Goal: Transaction & Acquisition: Purchase product/service

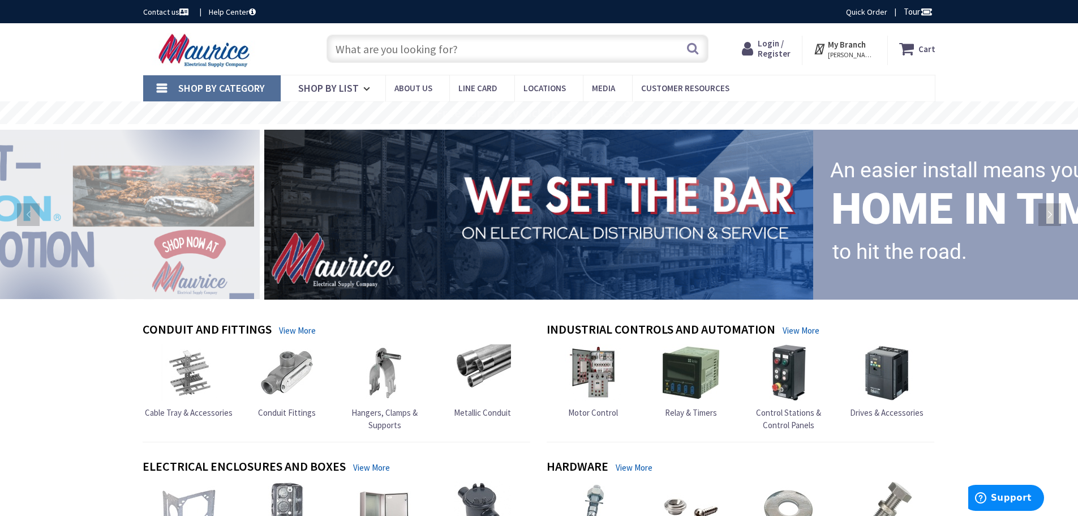
click at [403, 52] on input "text" at bounding box center [518, 49] width 382 height 28
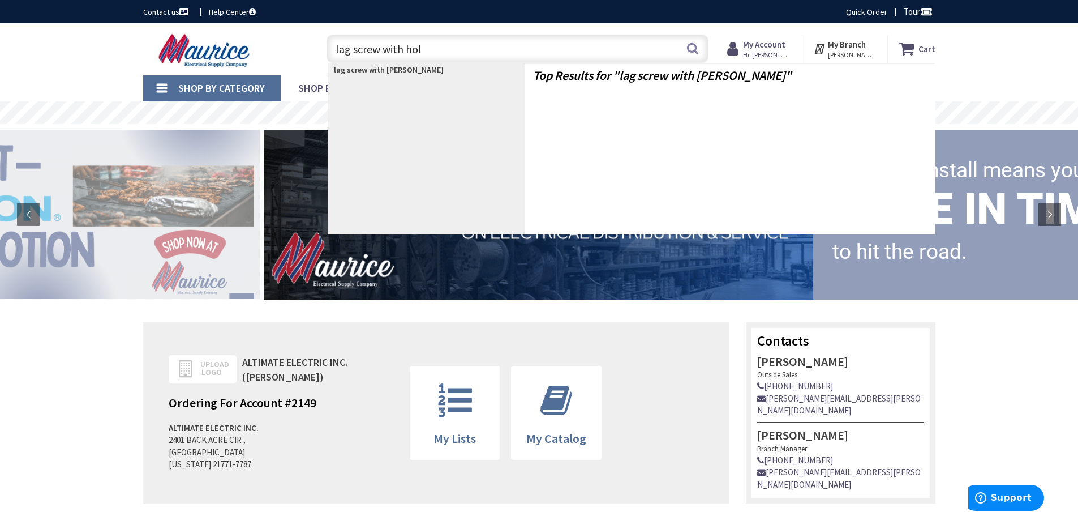
type input "lag screw with hole"
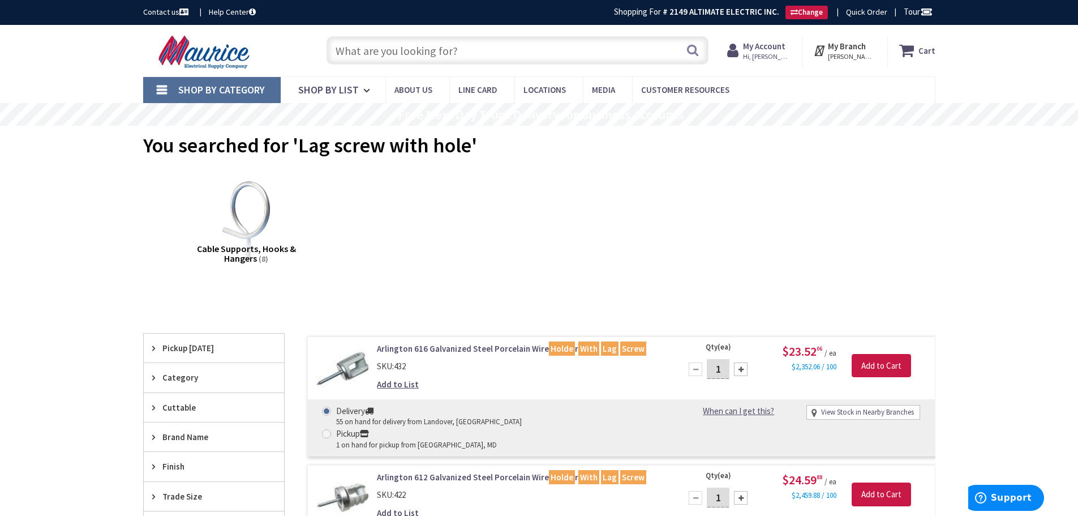
click at [414, 48] on input "text" at bounding box center [518, 50] width 382 height 28
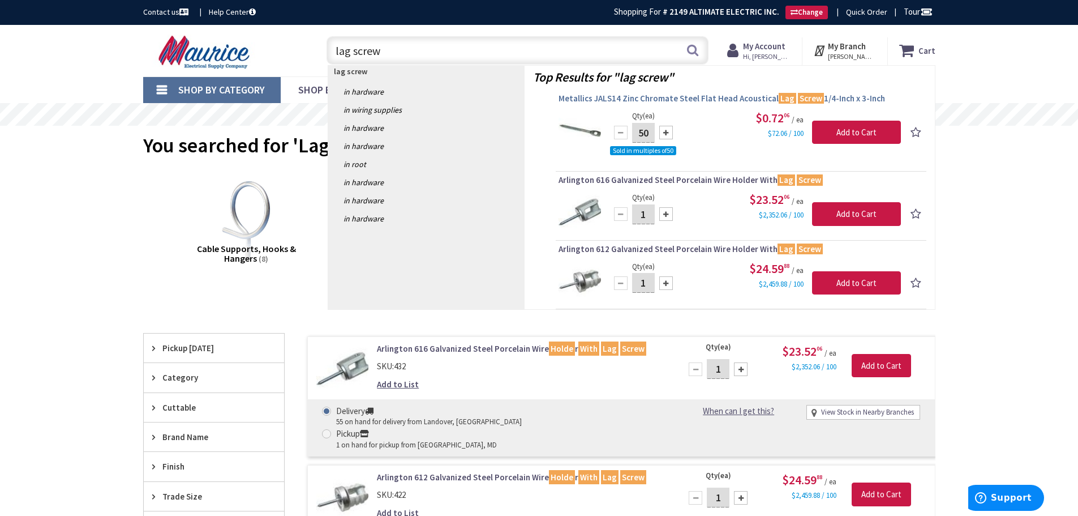
type input "lag screw"
click at [686, 100] on span "Metallics JALS14 Zinc Chromate Steel Flat Head Acoustical Lag Screw 1/4-Inch x …" at bounding box center [741, 98] width 365 height 11
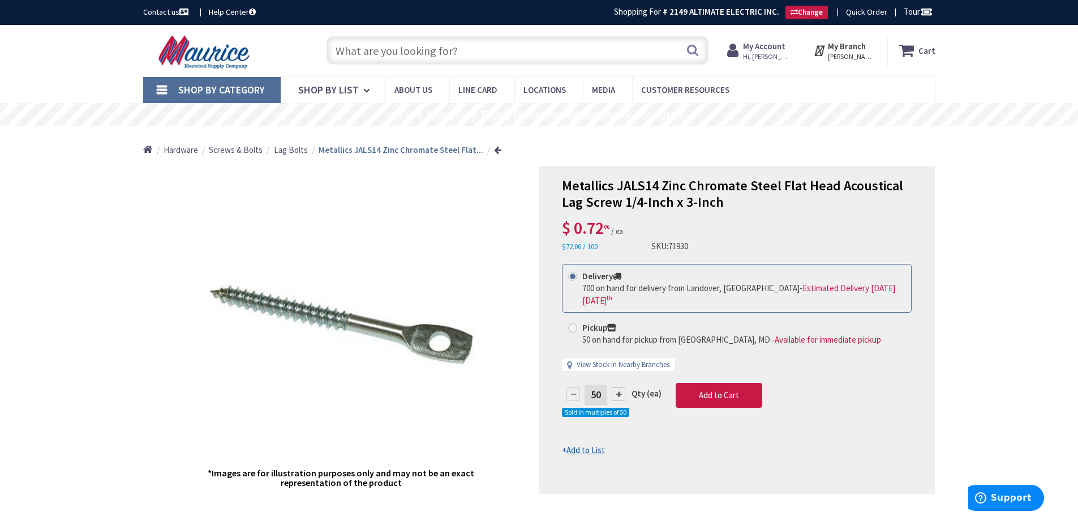
click at [408, 48] on input "text" at bounding box center [518, 50] width 382 height 28
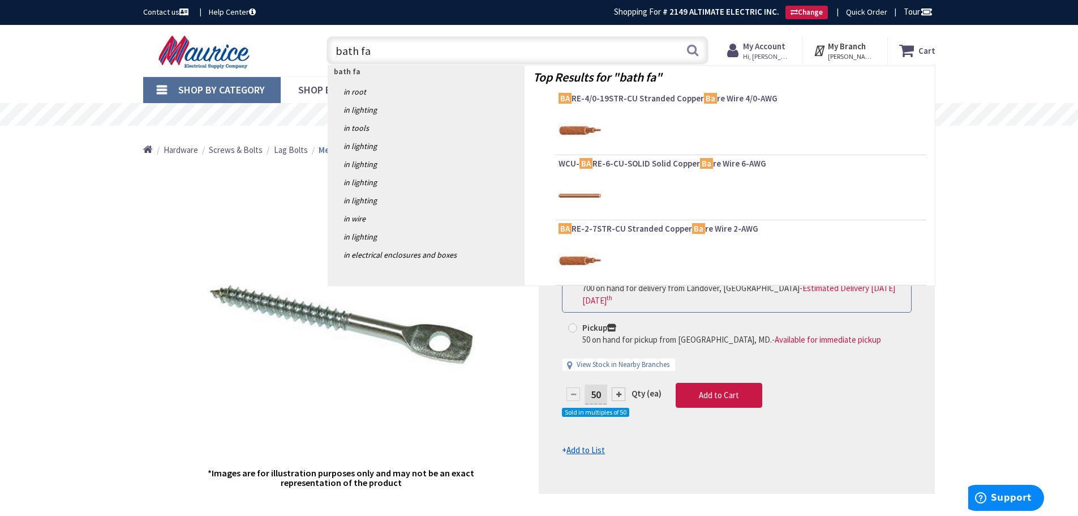
type input "bath fan"
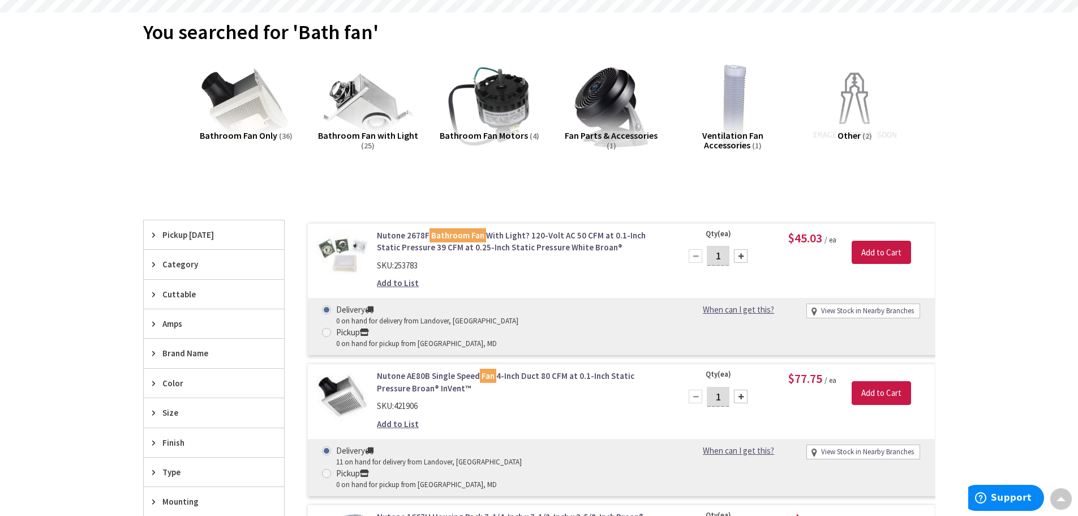
scroll to position [226, 0]
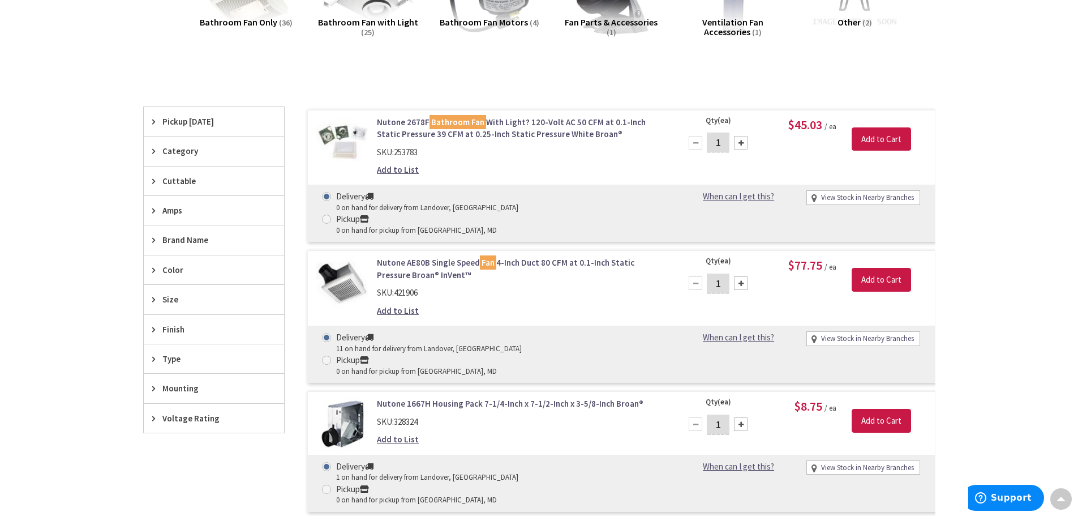
click at [412, 256] on link "Nutone AE80B Single Speed Fan 4-Inch Duct 80 CFM at 0.1-Inch Static Pressure Br…" at bounding box center [521, 268] width 288 height 24
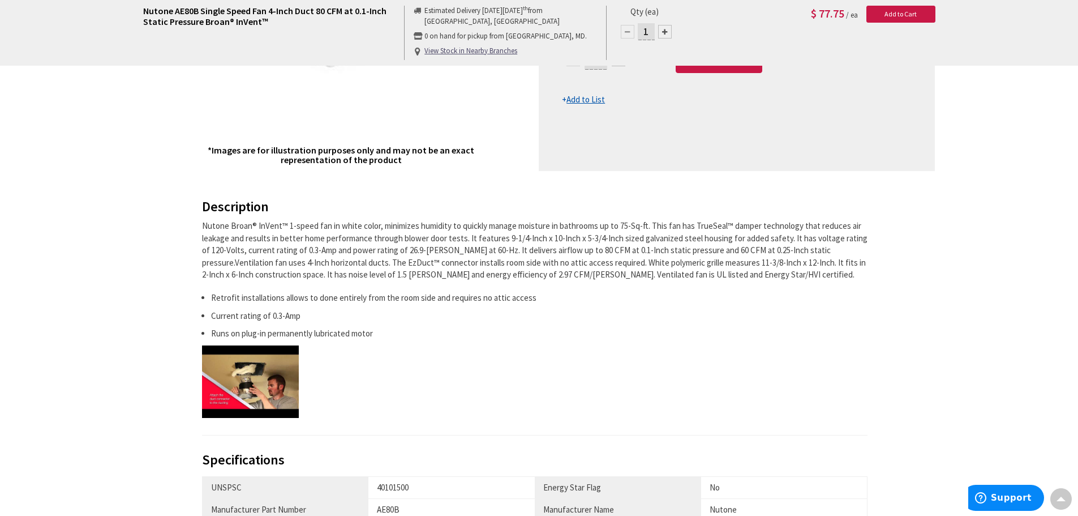
scroll to position [209, 0]
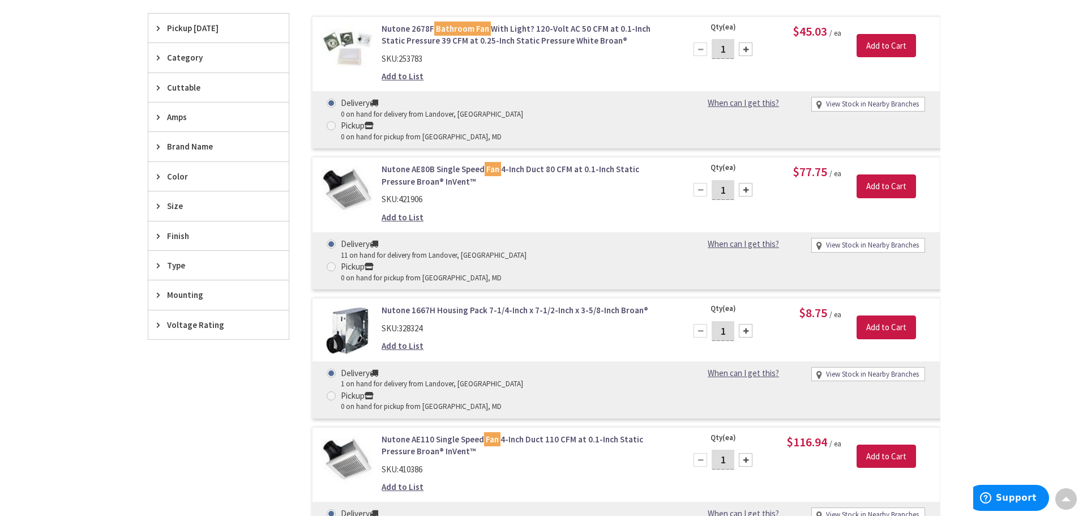
scroll to position [207, 0]
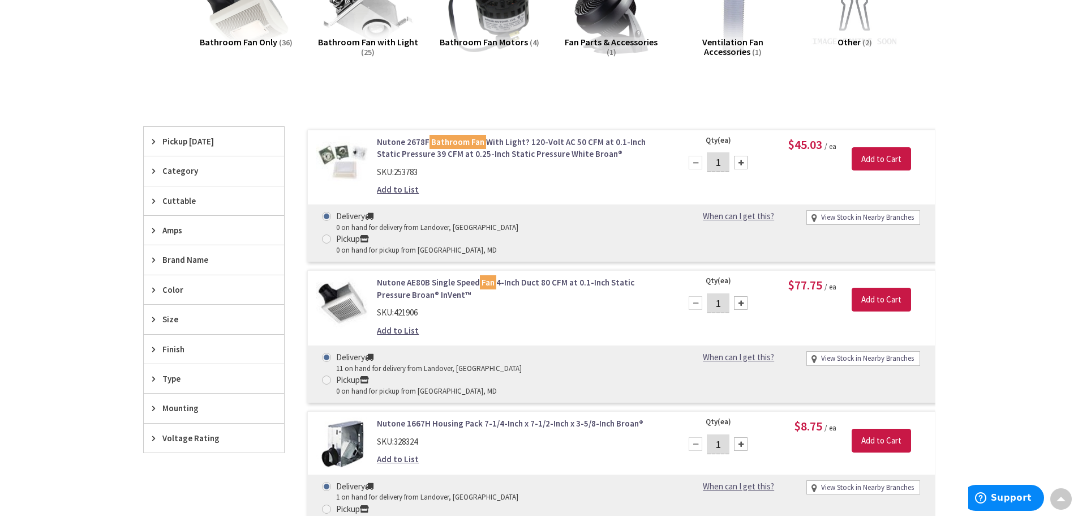
click at [850, 217] on link "View Stock in Nearby Branches" at bounding box center [867, 217] width 93 height 11
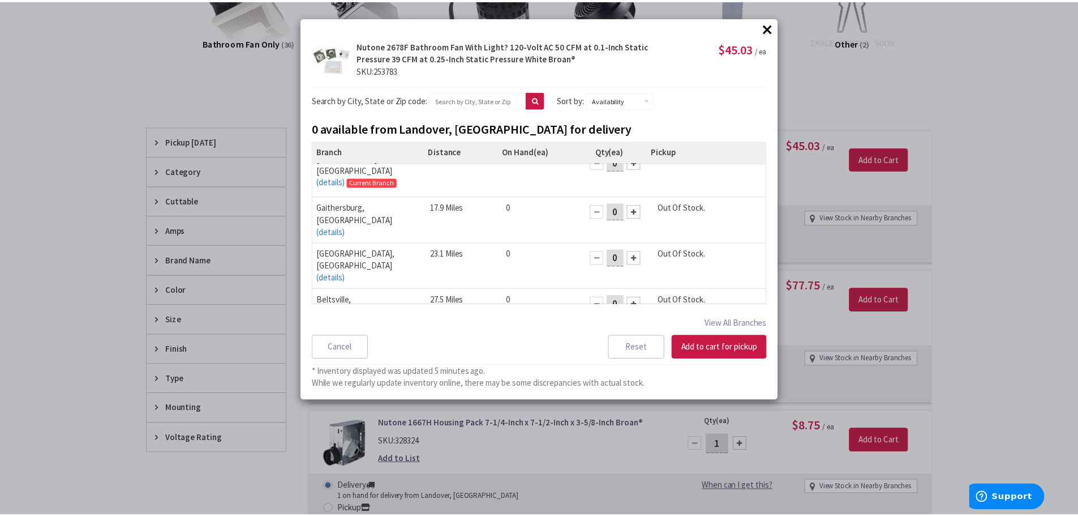
scroll to position [0, 0]
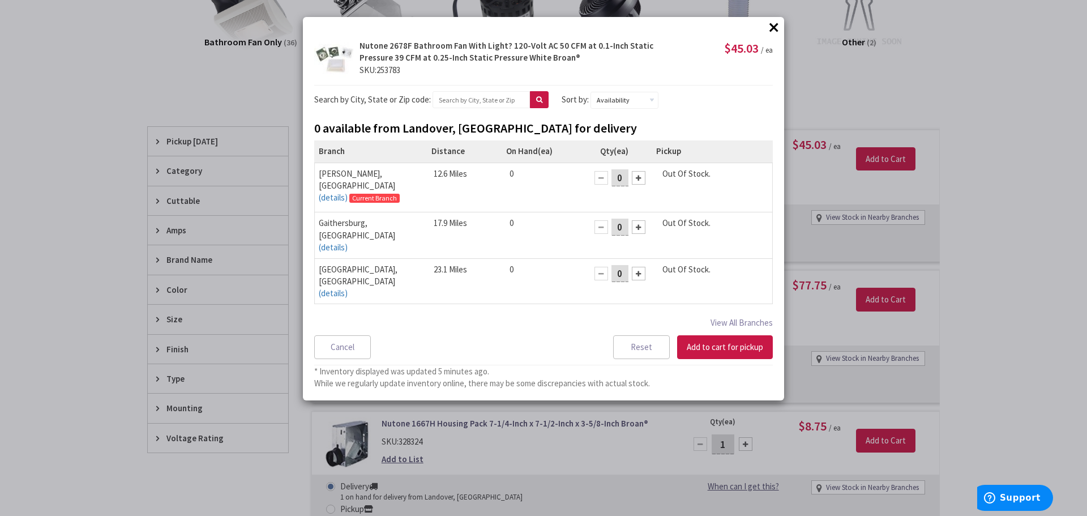
click at [771, 29] on button "×" at bounding box center [773, 27] width 17 height 17
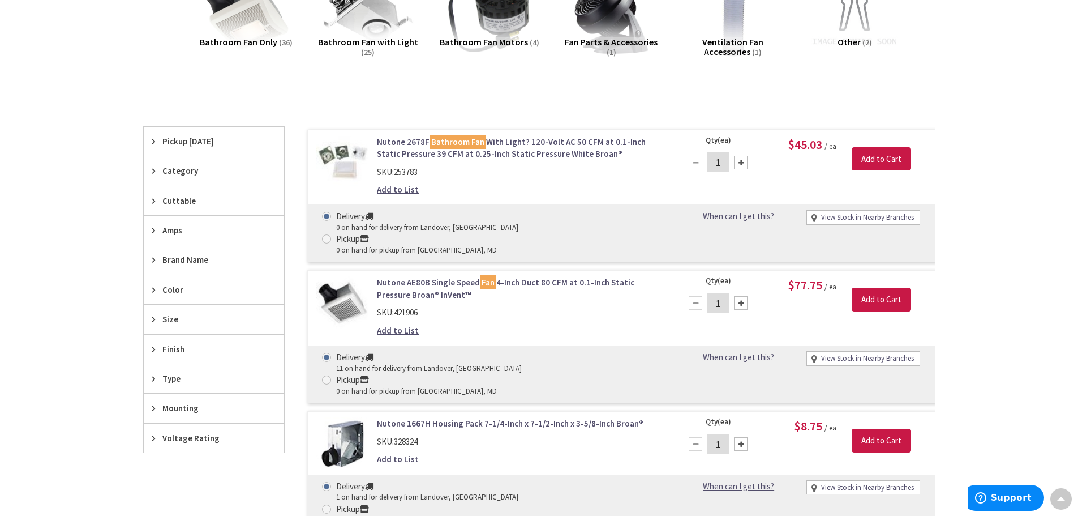
click at [852, 353] on link "View Stock in Nearby Branches" at bounding box center [867, 358] width 93 height 11
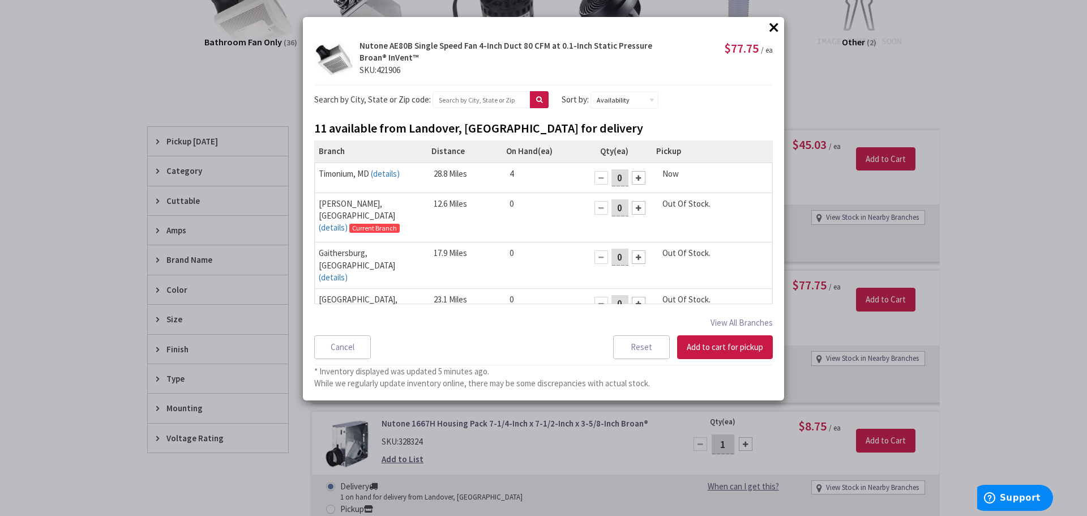
click at [774, 31] on button "×" at bounding box center [773, 27] width 17 height 17
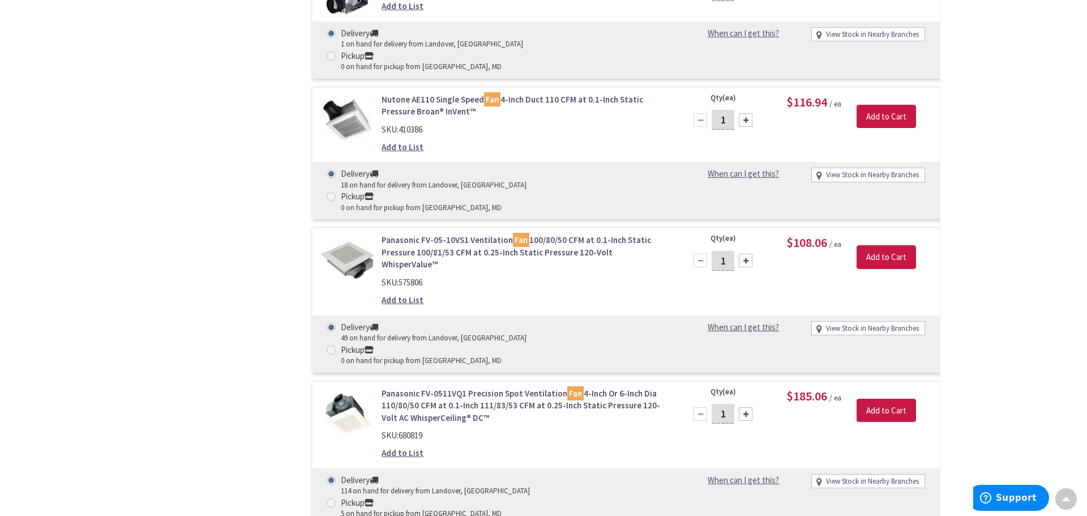
scroll to position [546, 0]
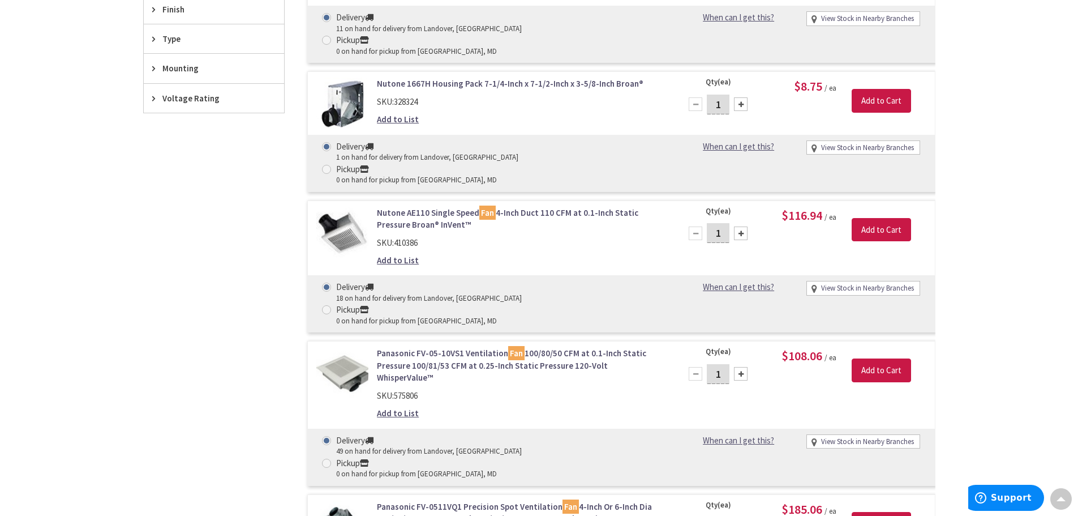
click at [838, 436] on link "View Stock in Nearby Branches" at bounding box center [867, 441] width 93 height 11
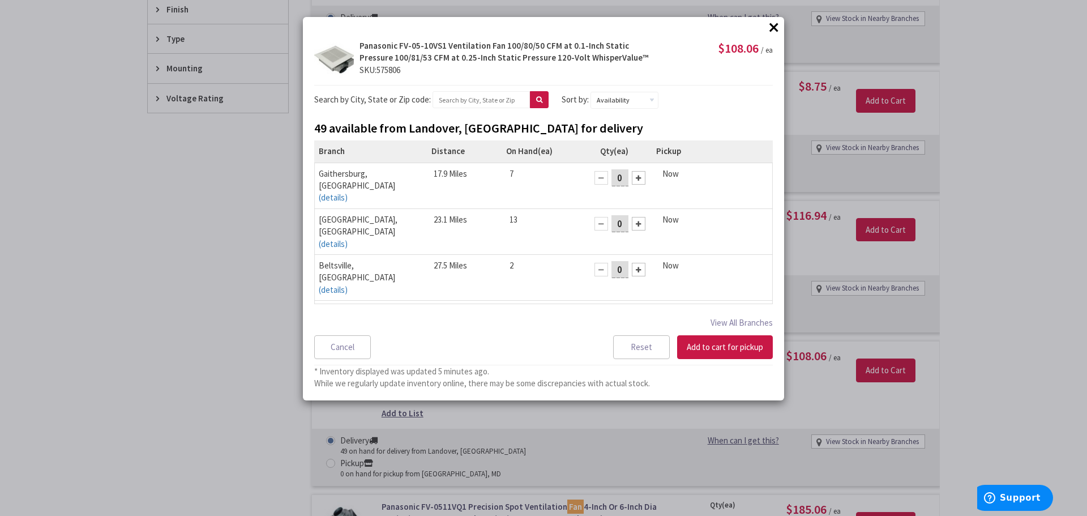
scroll to position [16, 0]
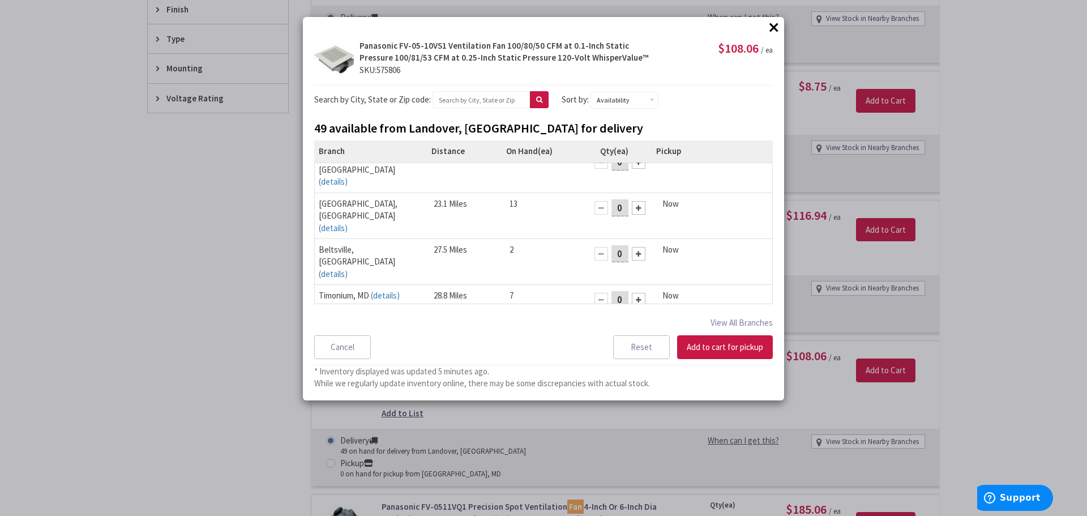
click at [772, 26] on button "×" at bounding box center [773, 27] width 17 height 17
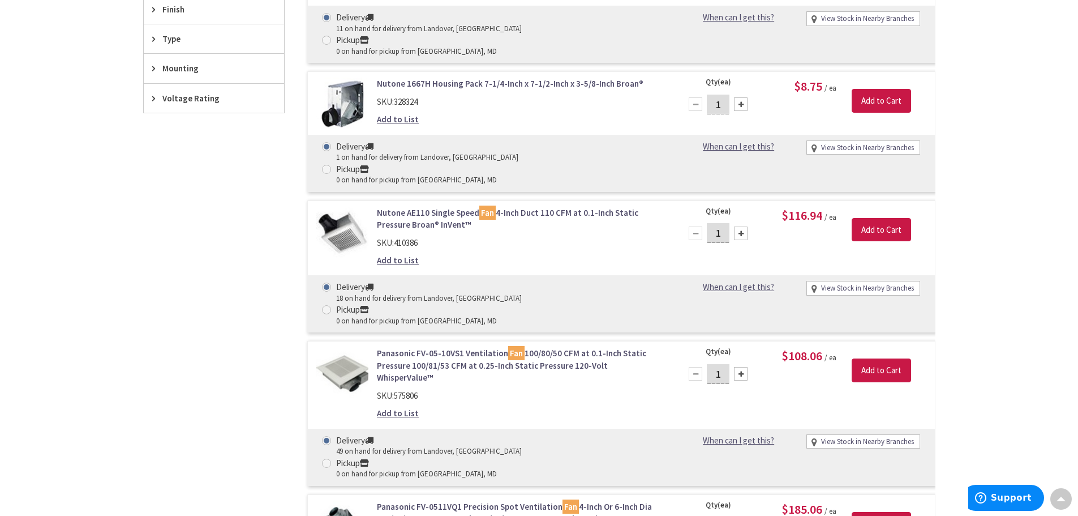
click at [813, 282] on div "View Stock in Nearby Branches" at bounding box center [863, 288] width 113 height 13
click at [834, 283] on link "View Stock in Nearby Branches" at bounding box center [867, 288] width 93 height 11
select select "data-availability"
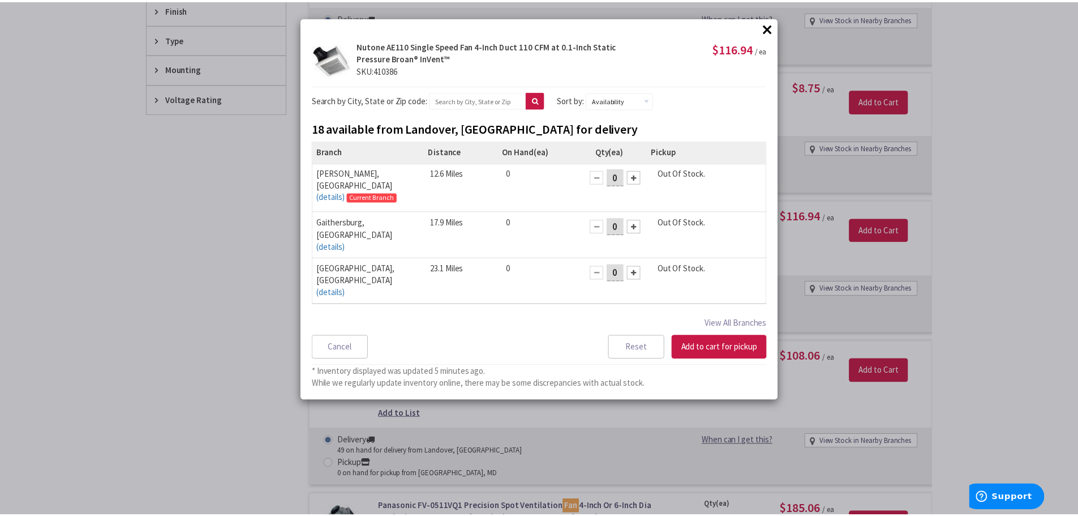
scroll to position [0, 0]
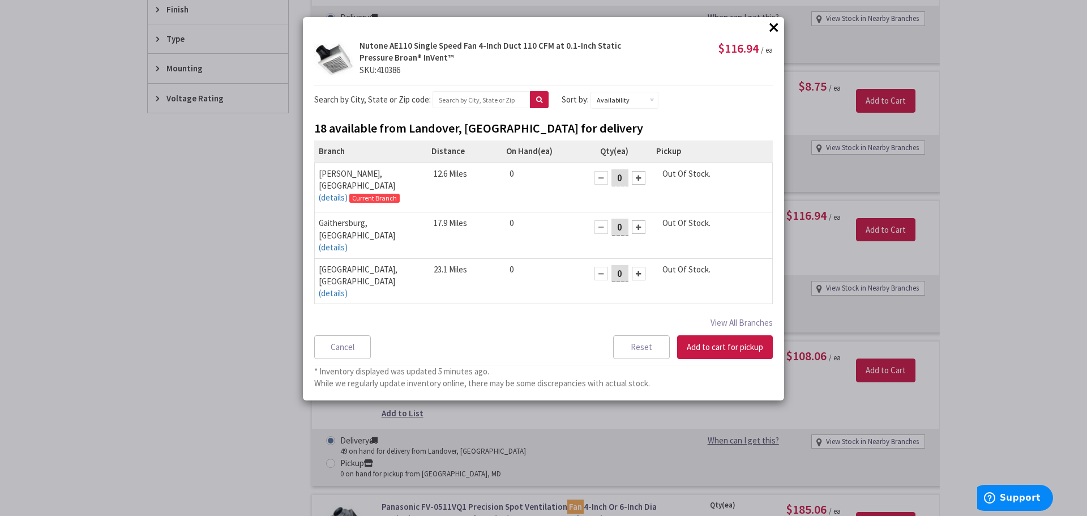
click at [770, 23] on button "×" at bounding box center [773, 27] width 17 height 17
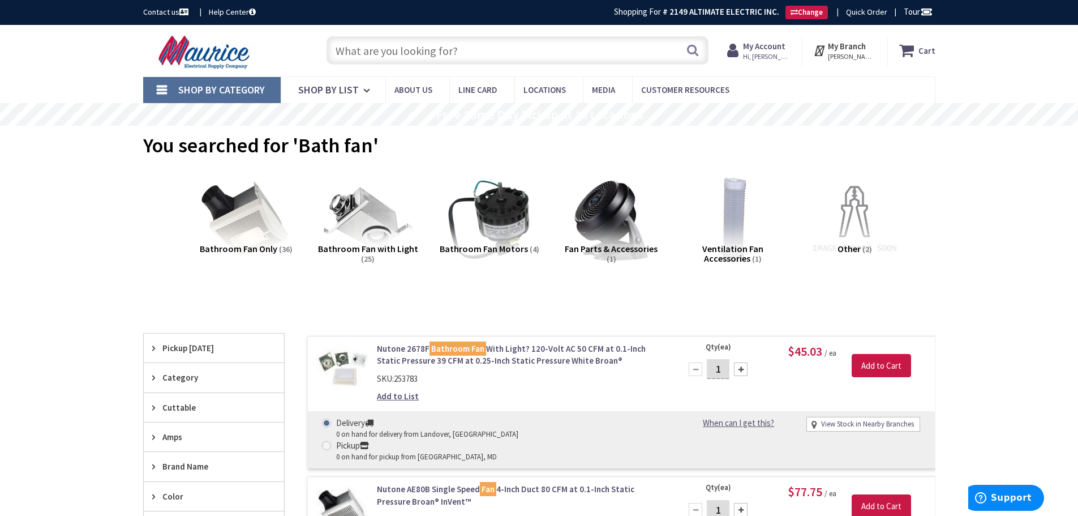
click at [435, 55] on input "text" at bounding box center [518, 50] width 382 height 28
paste input "BOWIE 99SCW-12"
type input "BOWIE 99SCW-12"
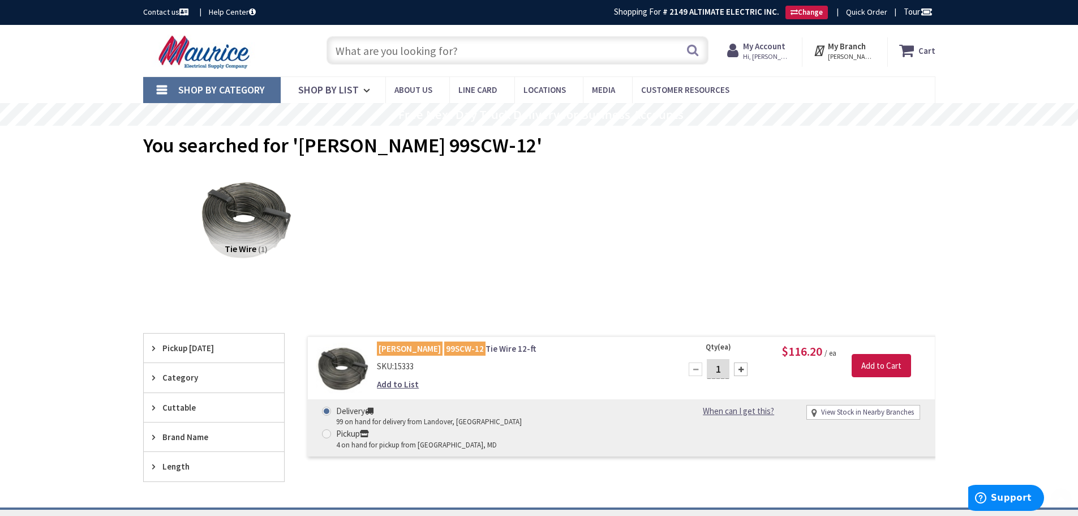
scroll to position [113, 0]
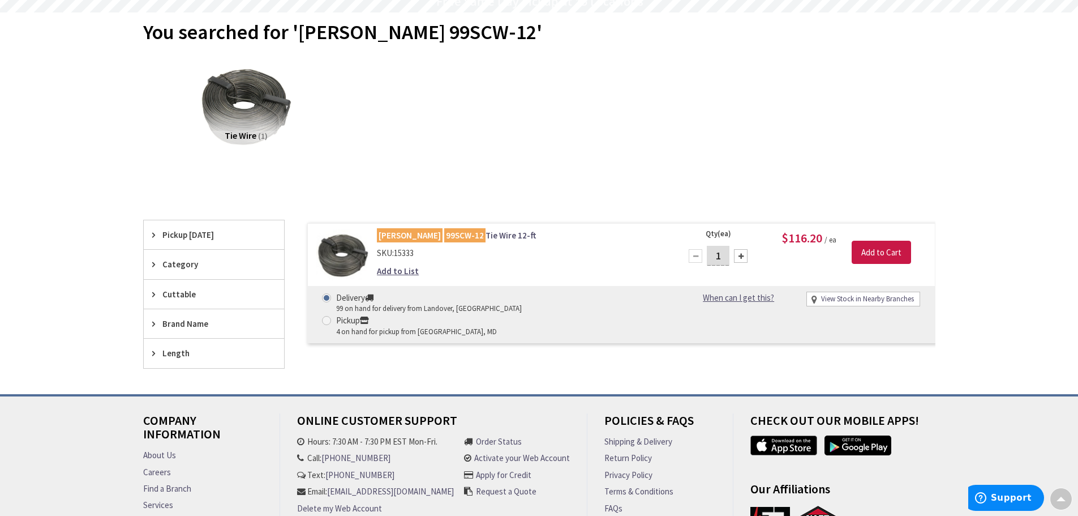
click at [347, 255] on img at bounding box center [342, 255] width 53 height 53
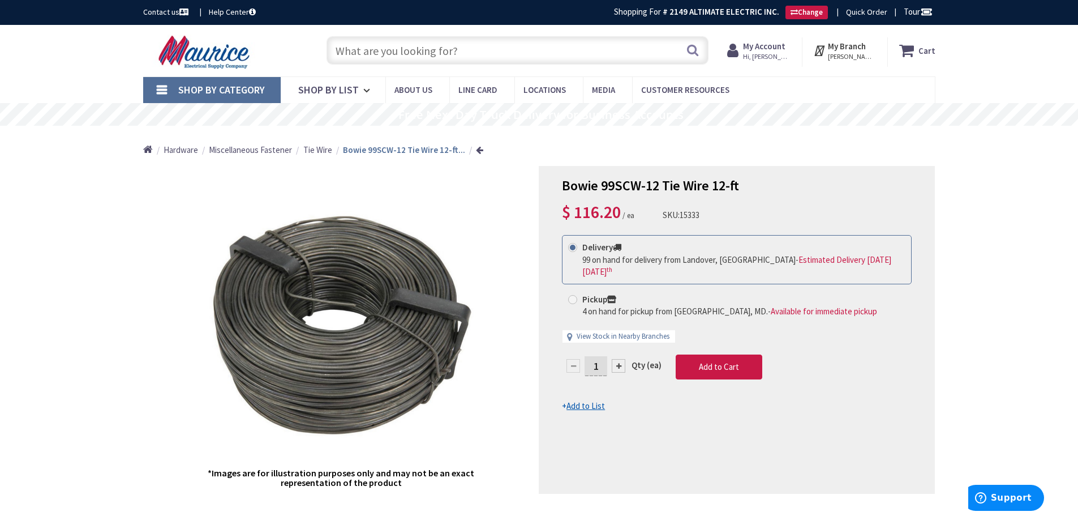
click at [323, 150] on span "Tie Wire" at bounding box center [317, 149] width 29 height 11
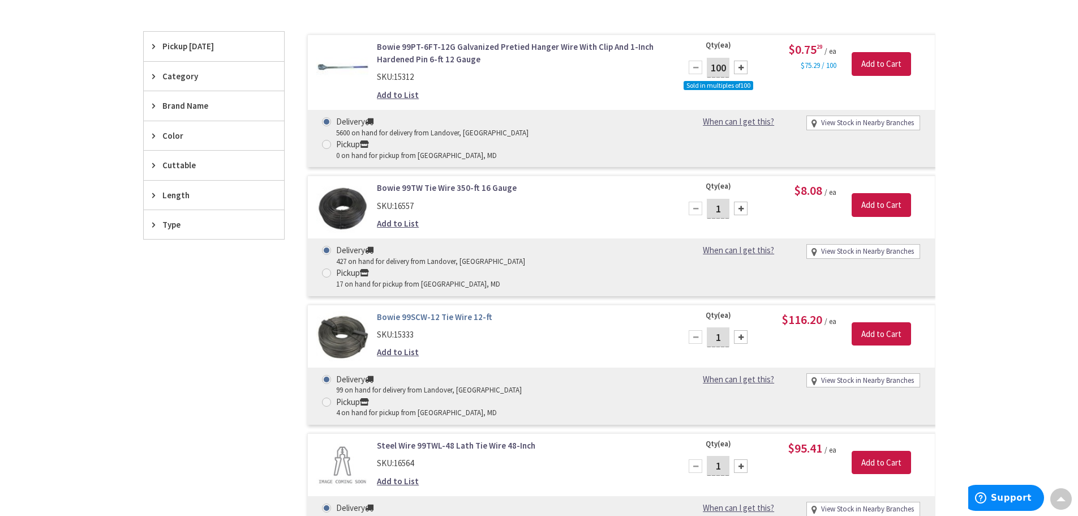
scroll to position [228, 0]
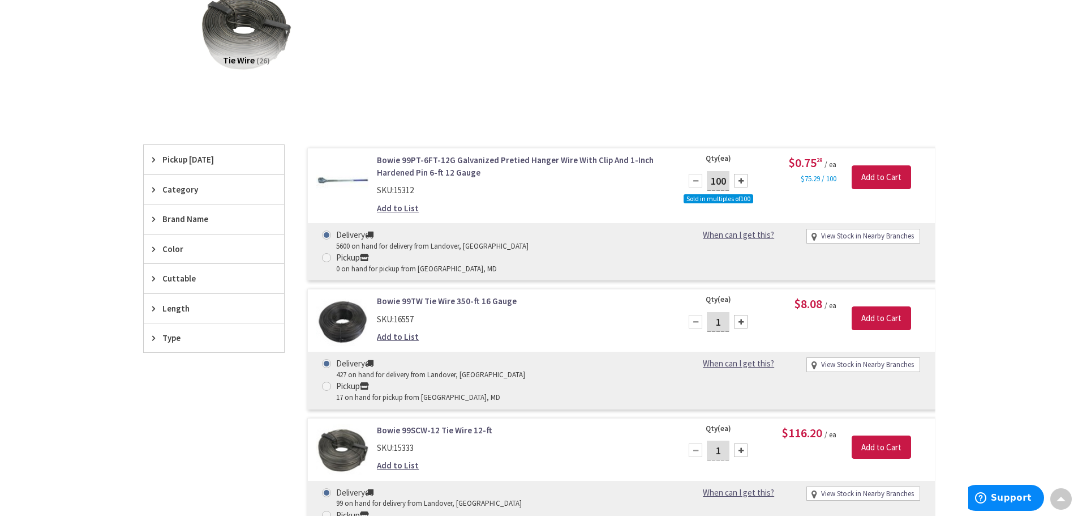
click at [397, 169] on link "Bowie 99PT-6FT-12G Galvanized Pretied Hanger Wire With Clip And 1-Inch Hardened…" at bounding box center [521, 166] width 288 height 24
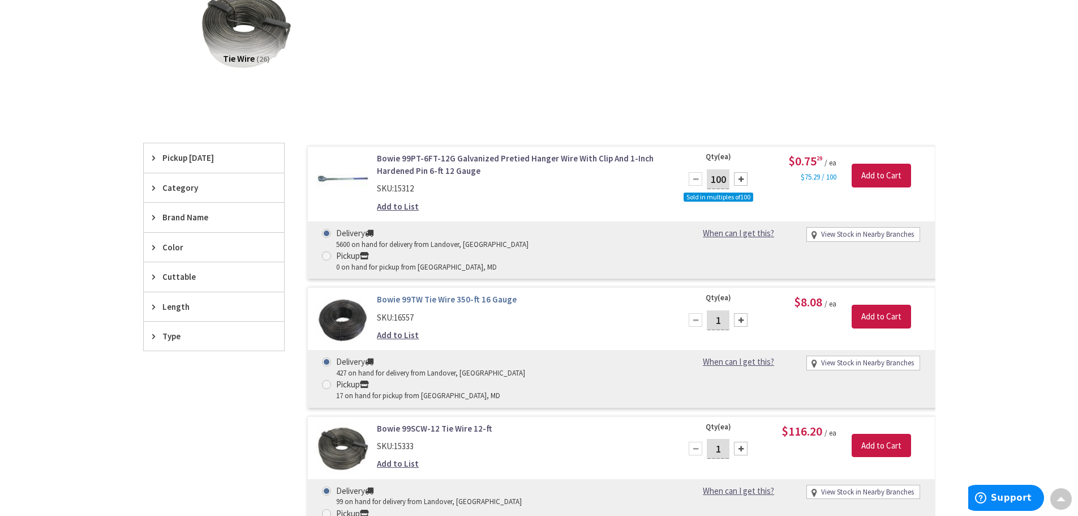
scroll to position [343, 0]
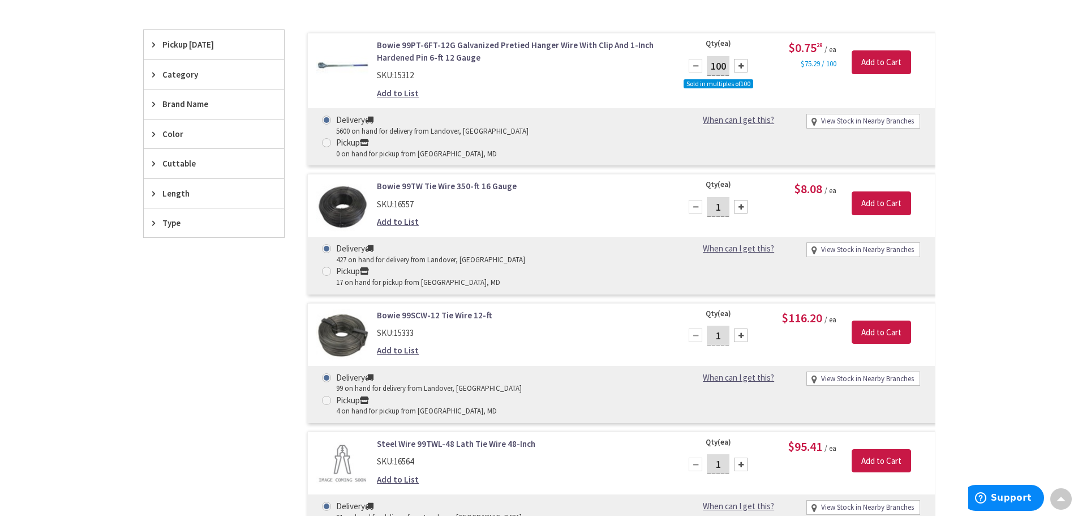
click at [439, 309] on link "Bowie 99SCW-12 Tie Wire 12-ft" at bounding box center [521, 315] width 288 height 12
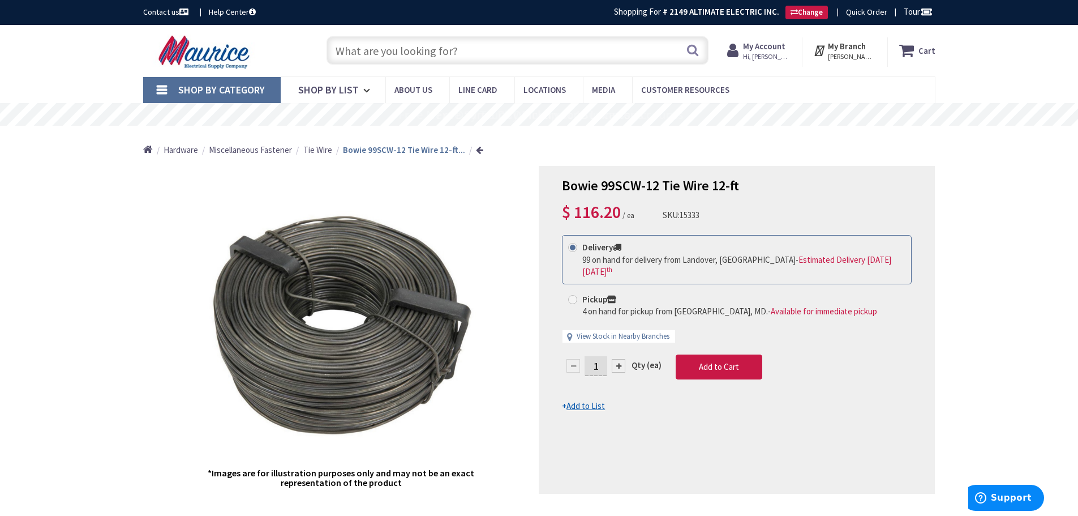
click at [326, 148] on span "Tie Wire" at bounding box center [317, 149] width 29 height 11
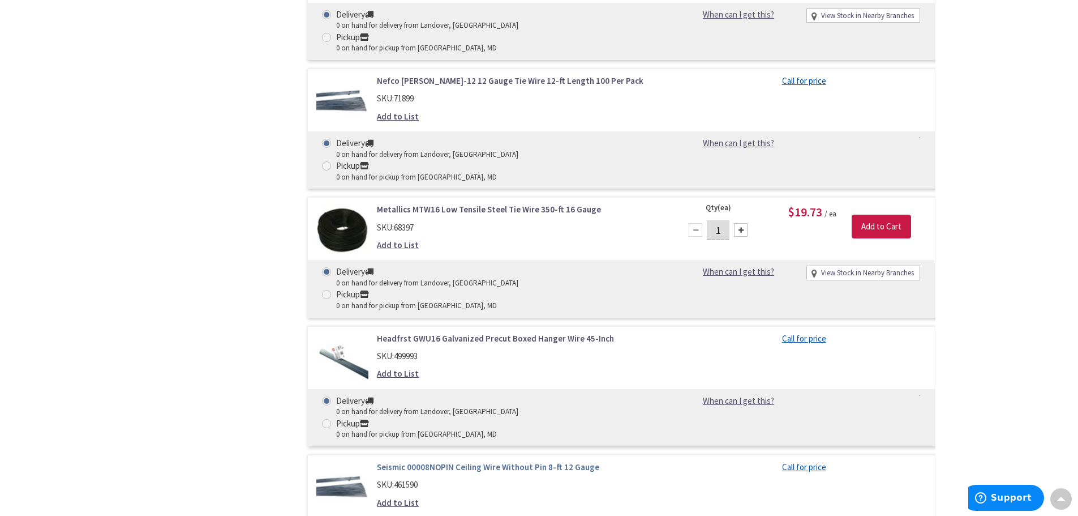
scroll to position [2493, 0]
